Goal: Task Accomplishment & Management: Complete application form

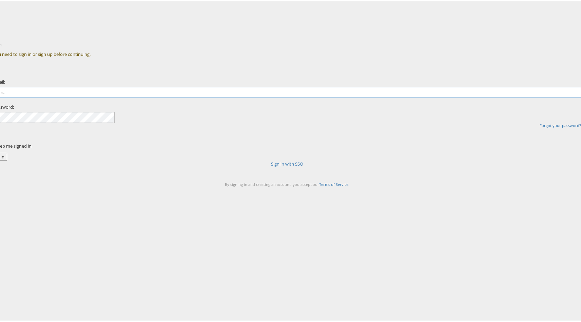
click at [261, 97] on input "email" at bounding box center [286, 91] width 587 height 11
type input "antonio.delcastillo@kargo.com"
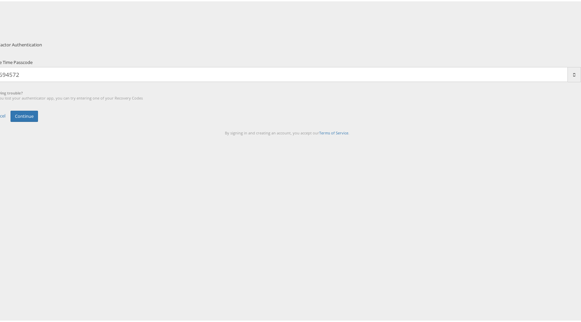
type input "694572"
click at [11, 109] on button "Continue" at bounding box center [24, 114] width 27 height 11
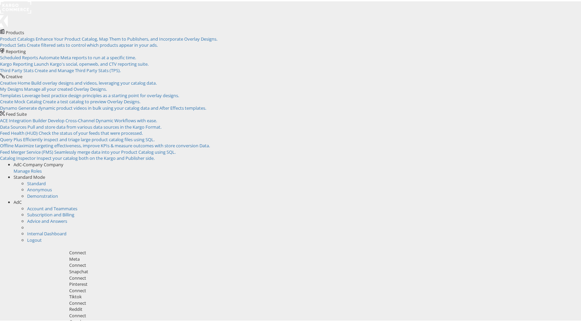
click at [22, 198] on span "AdC" at bounding box center [18, 201] width 8 height 6
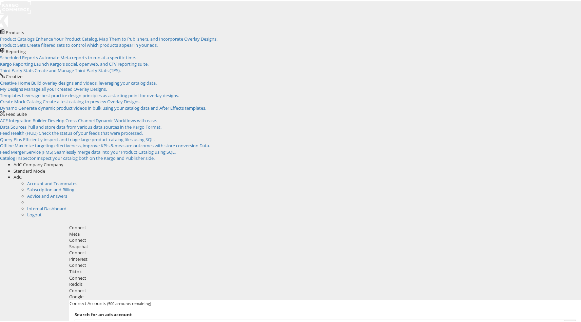
click at [539, 204] on li "Internal Dashboard" at bounding box center [306, 207] width 559 height 6
click at [66, 204] on link "Internal Dashboard" at bounding box center [46, 207] width 39 height 6
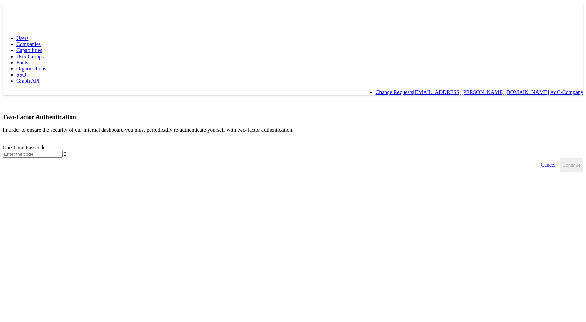
click at [63, 151] on input "text" at bounding box center [33, 154] width 60 height 7
type input "155677"
click at [560, 158] on button "Continue" at bounding box center [571, 165] width 23 height 14
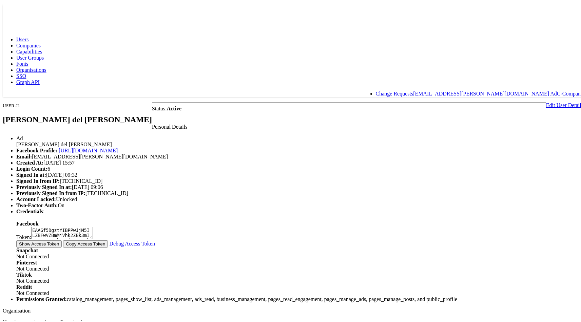
click at [42, 47] on span "Capabilities" at bounding box center [29, 50] width 26 height 6
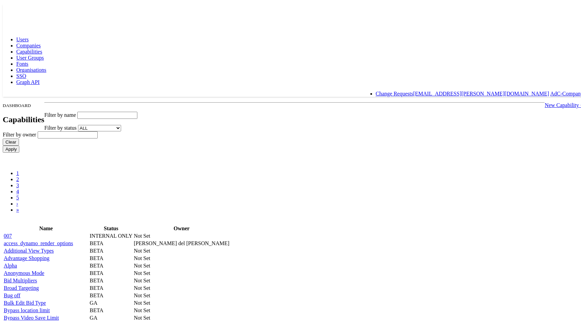
click at [137, 111] on input "text" at bounding box center [107, 114] width 60 height 7
paste input "new_smart_preview"
type input "new_smart_preview"
click at [3, 144] on input "Apply" at bounding box center [11, 147] width 17 height 7
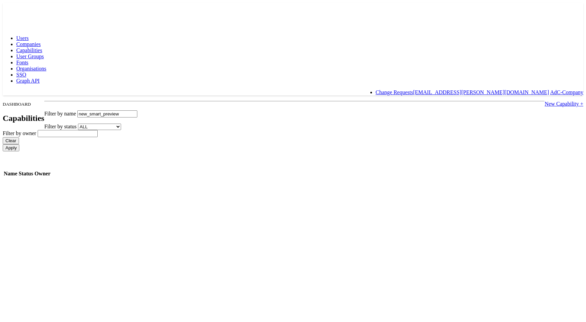
click at [544, 101] on link "New Capability +" at bounding box center [563, 104] width 39 height 6
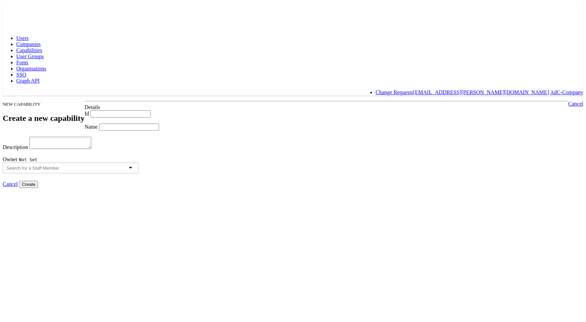
click at [175, 111] on form "Id Name Description Owner Not Set Cancel Create" at bounding box center [293, 150] width 580 height 78
click at [151, 111] on input "Id" at bounding box center [121, 114] width 60 height 7
paste input "new_smart_preview"
type input "new_smart_preview"
click at [146, 129] on input "Name" at bounding box center [129, 127] width 60 height 7
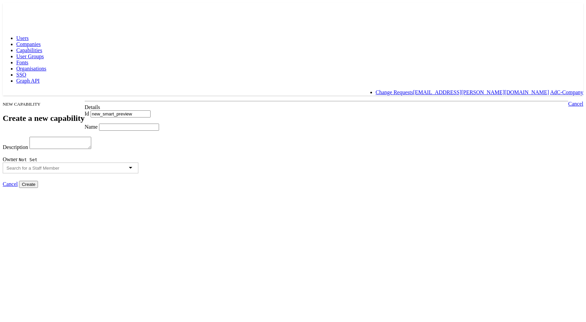
paste input "new_smart_preview"
type input "new_smart_preview"
click at [91, 149] on textarea "Description" at bounding box center [60, 143] width 62 height 12
click at [138, 174] on div at bounding box center [71, 168] width 136 height 11
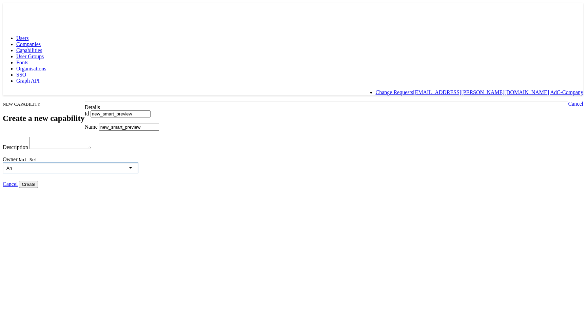
type input "A"
click at [38, 188] on input "Create" at bounding box center [28, 184] width 19 height 7
click at [91, 149] on textarea "Description" at bounding box center [60, 143] width 62 height 12
paste textarea "new_smart_preview"
type textarea "new_smart_preview"
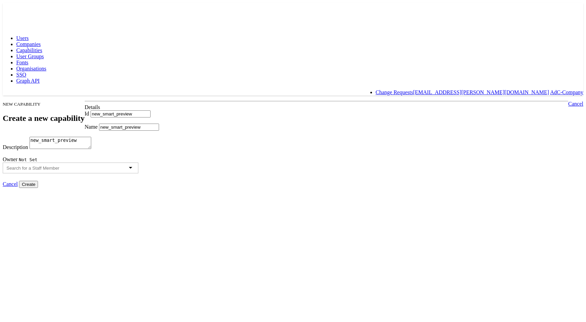
click at [38, 188] on input "Create" at bounding box center [28, 184] width 19 height 7
type input "Creating..."
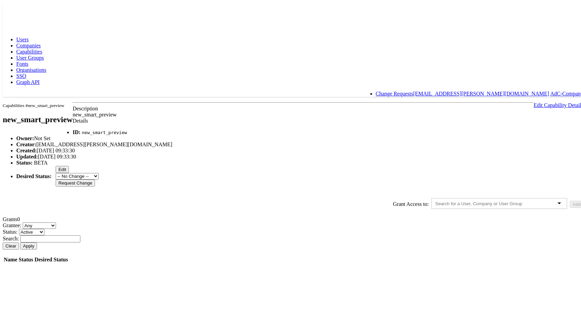
scroll to position [15, 0]
click at [80, 241] on input "text" at bounding box center [50, 237] width 60 height 7
type input "[PERSON_NAME]"
click at [20, 241] on button "Apply" at bounding box center [28, 244] width 17 height 7
click at [381, 241] on div "Grant Access to: Add Grants 0 Grantee: Any Users Companies User Groups Status: …" at bounding box center [293, 230] width 580 height 66
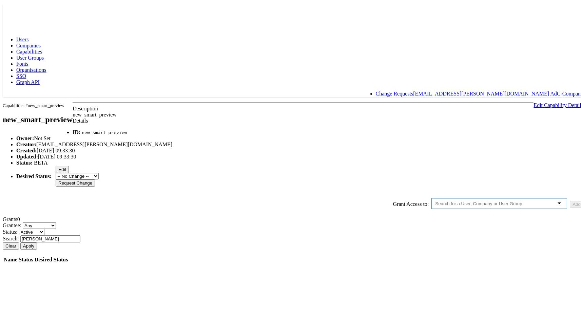
click at [435, 205] on input "text" at bounding box center [484, 202] width 99 height 5
type input "[PERSON_NAME]"
click at [570, 207] on button "Add" at bounding box center [577, 203] width 14 height 7
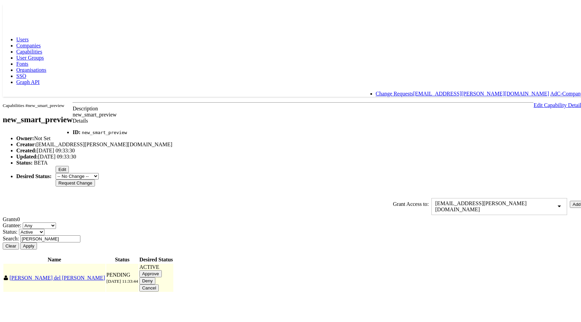
click at [162, 276] on input "Approve" at bounding box center [150, 272] width 22 height 7
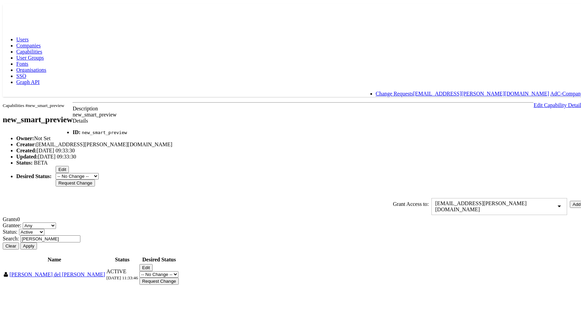
scroll to position [34, 0]
click at [153, 270] on button "Edit" at bounding box center [145, 266] width 13 height 7
click at [178, 270] on select "-- No Change -- Active Revoked" at bounding box center [158, 266] width 39 height 6
select select "REVOKED"
click at [179, 277] on input "Request Change" at bounding box center [158, 273] width 39 height 7
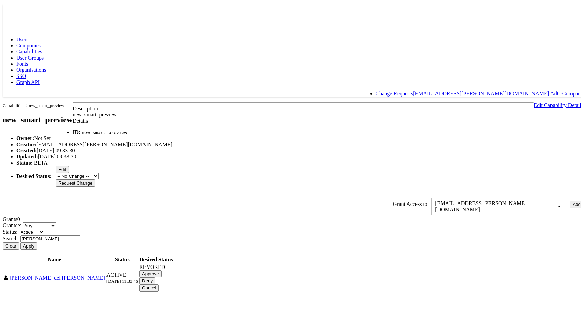
click at [162, 276] on input "Approve" at bounding box center [150, 272] width 22 height 7
